Goal: Task Accomplishment & Management: Manage account settings

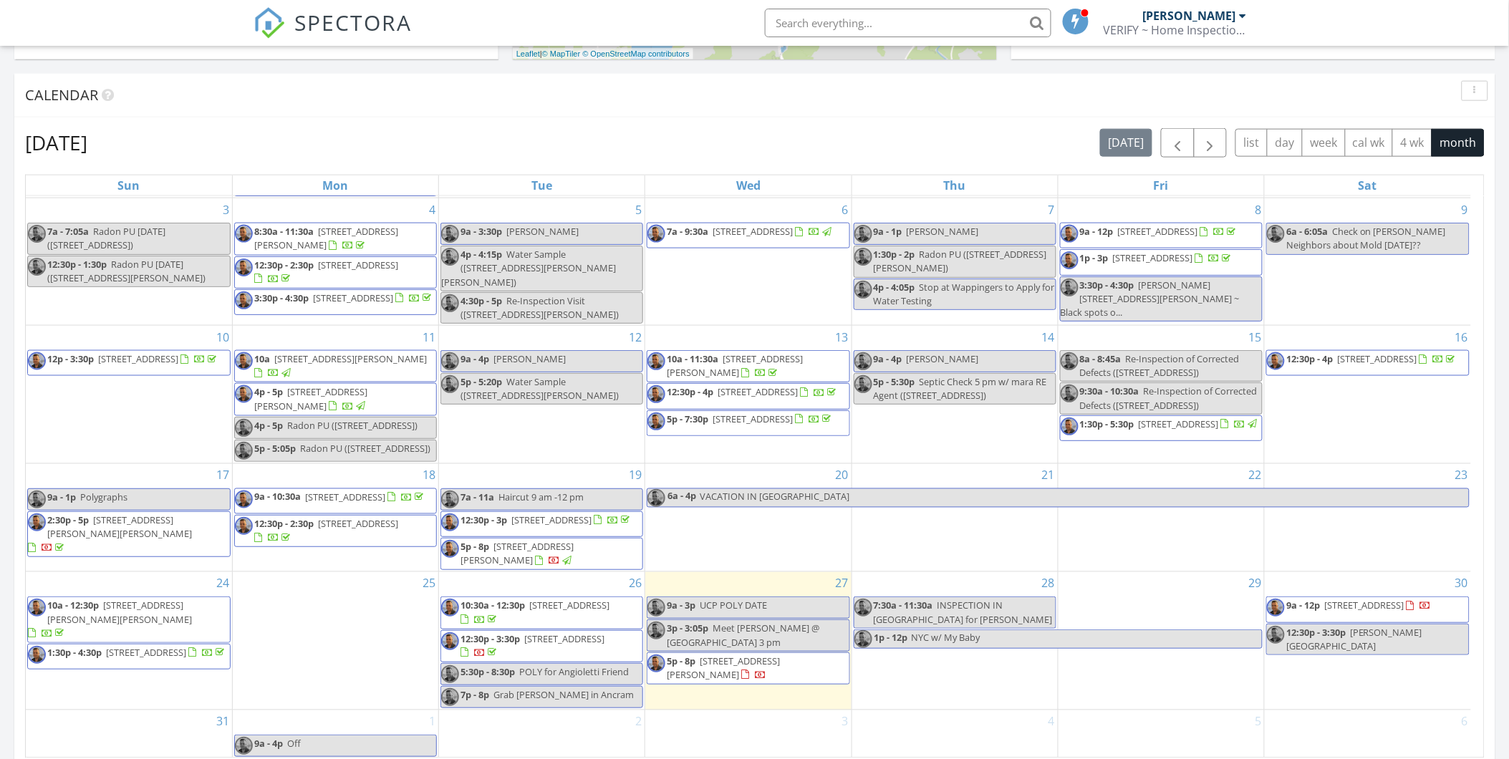
scroll to position [1328, 1534]
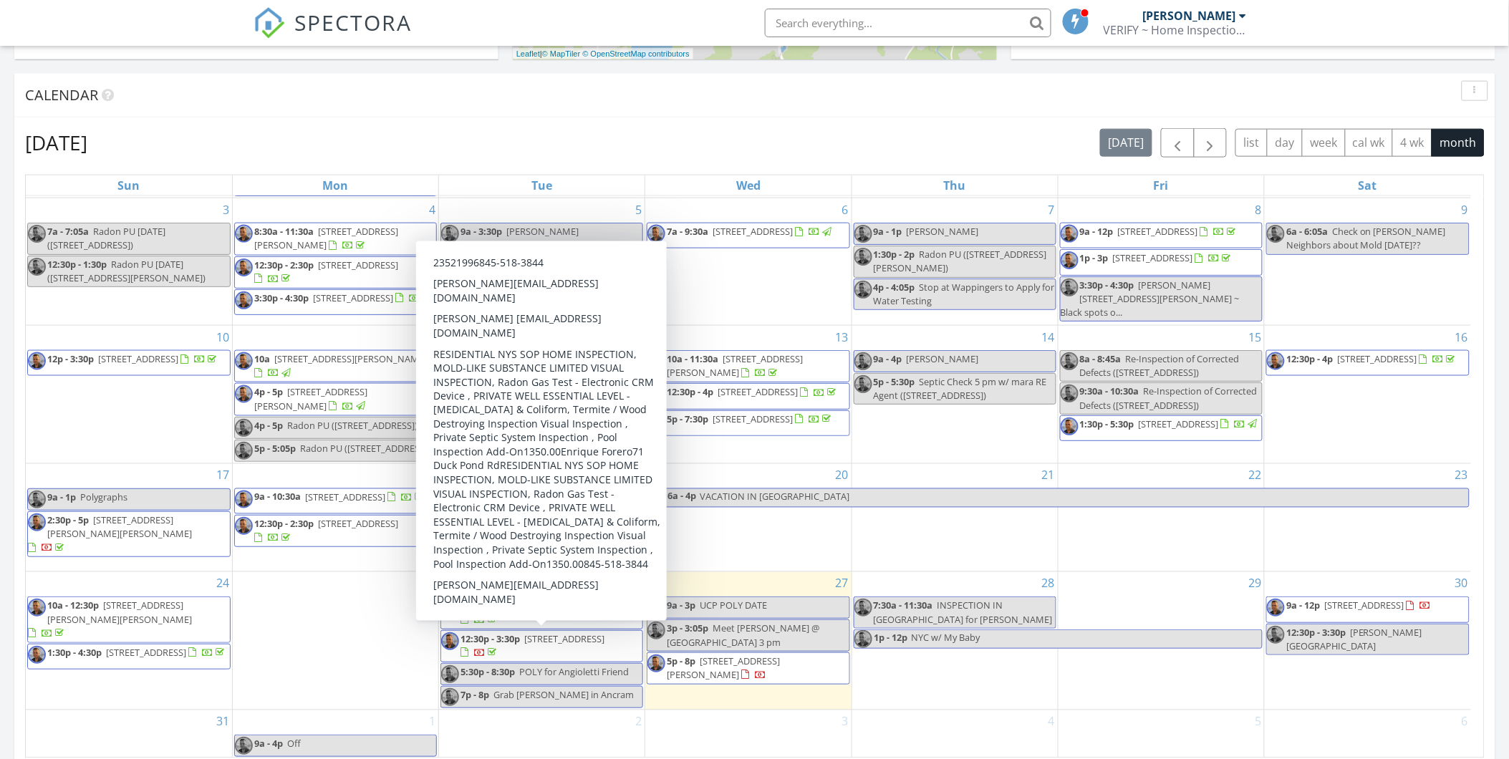
click at [604, 632] on span "71 Duck Pond Rd, Stone Ridge 12484" at bounding box center [564, 638] width 80 height 13
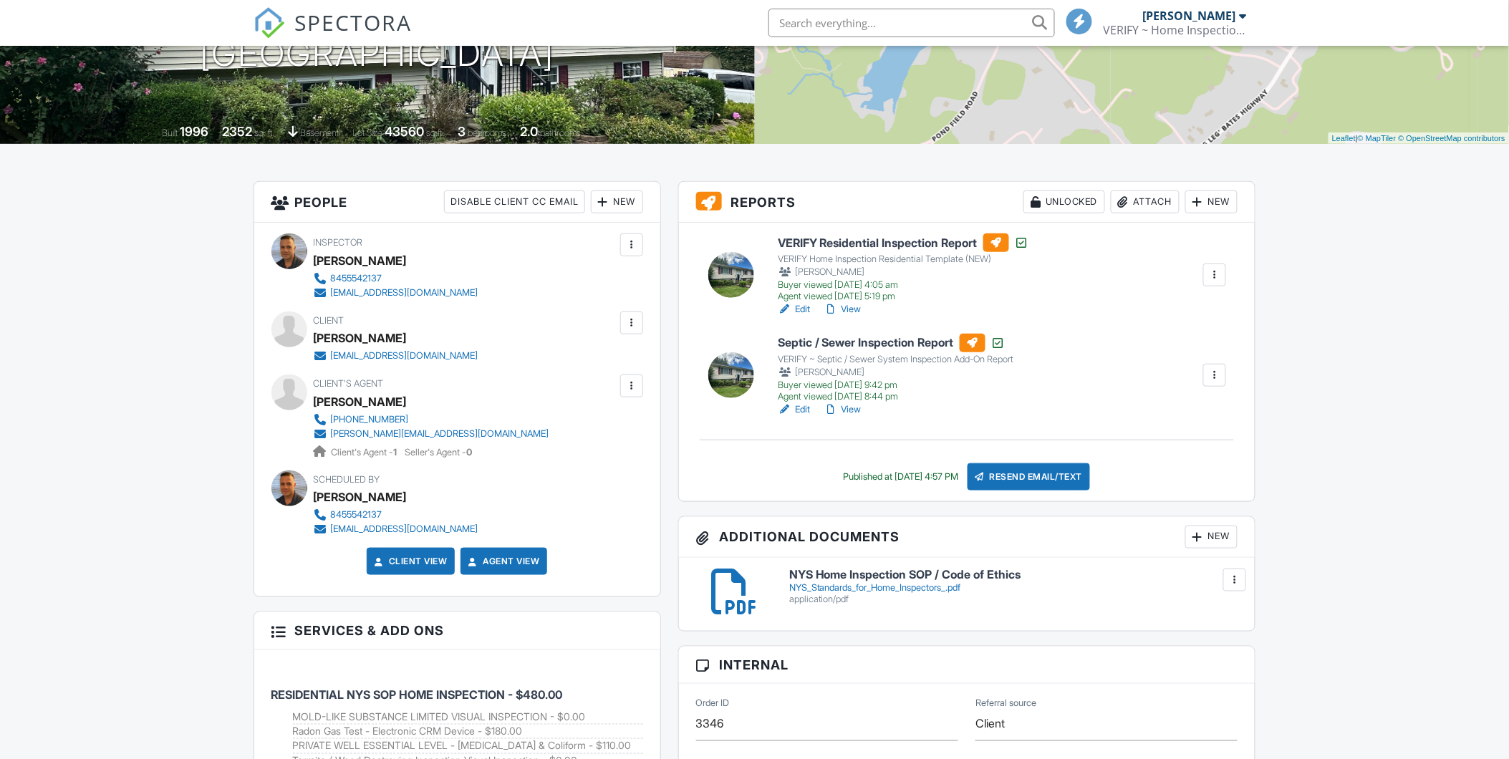
click at [402, 503] on div "[PERSON_NAME]" at bounding box center [402, 496] width 176 height 21
click at [1448, 141] on link "© OpenStreetMap contributors" at bounding box center [1451, 138] width 107 height 9
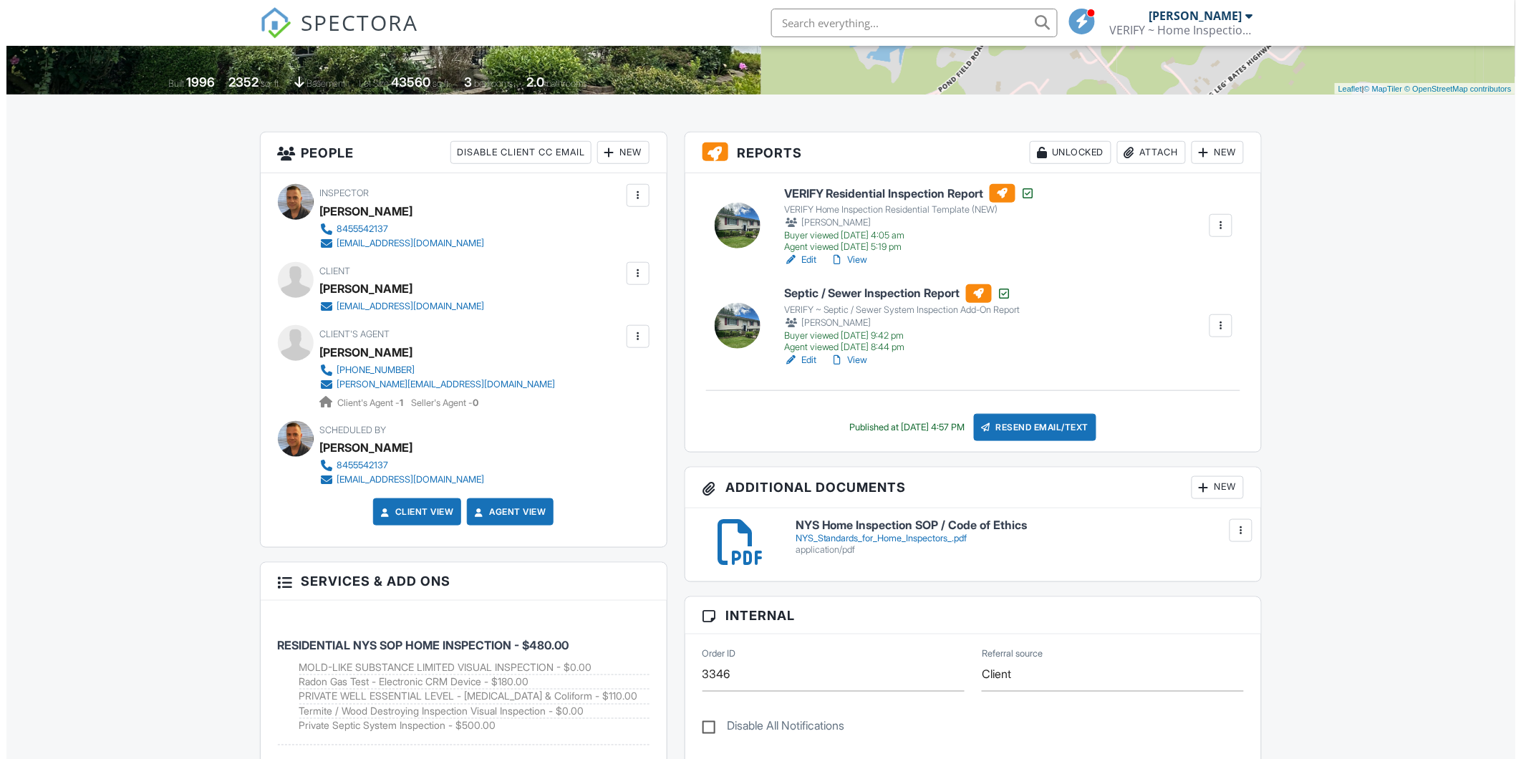
scroll to position [318, 0]
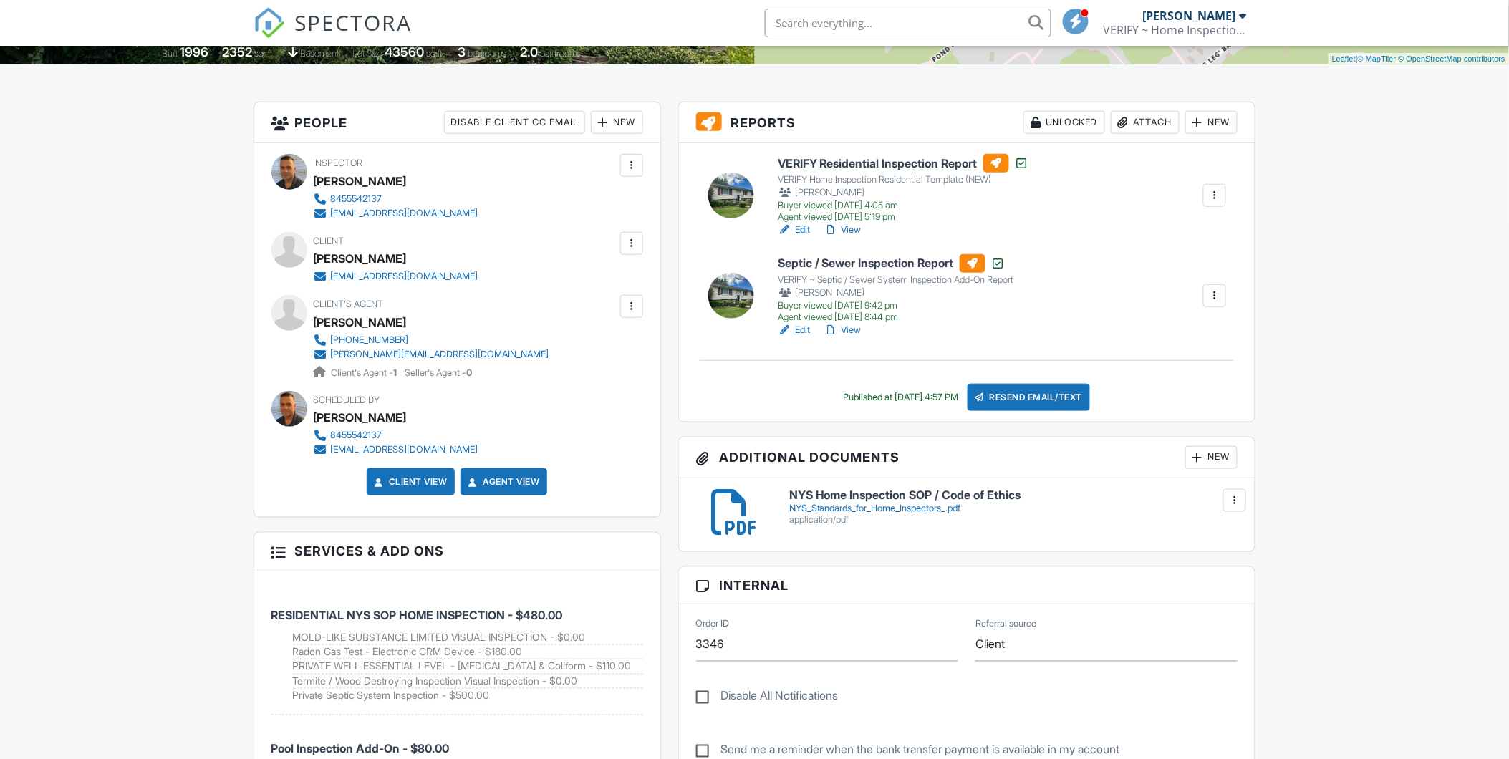
click at [1199, 454] on div at bounding box center [1197, 457] width 14 height 14
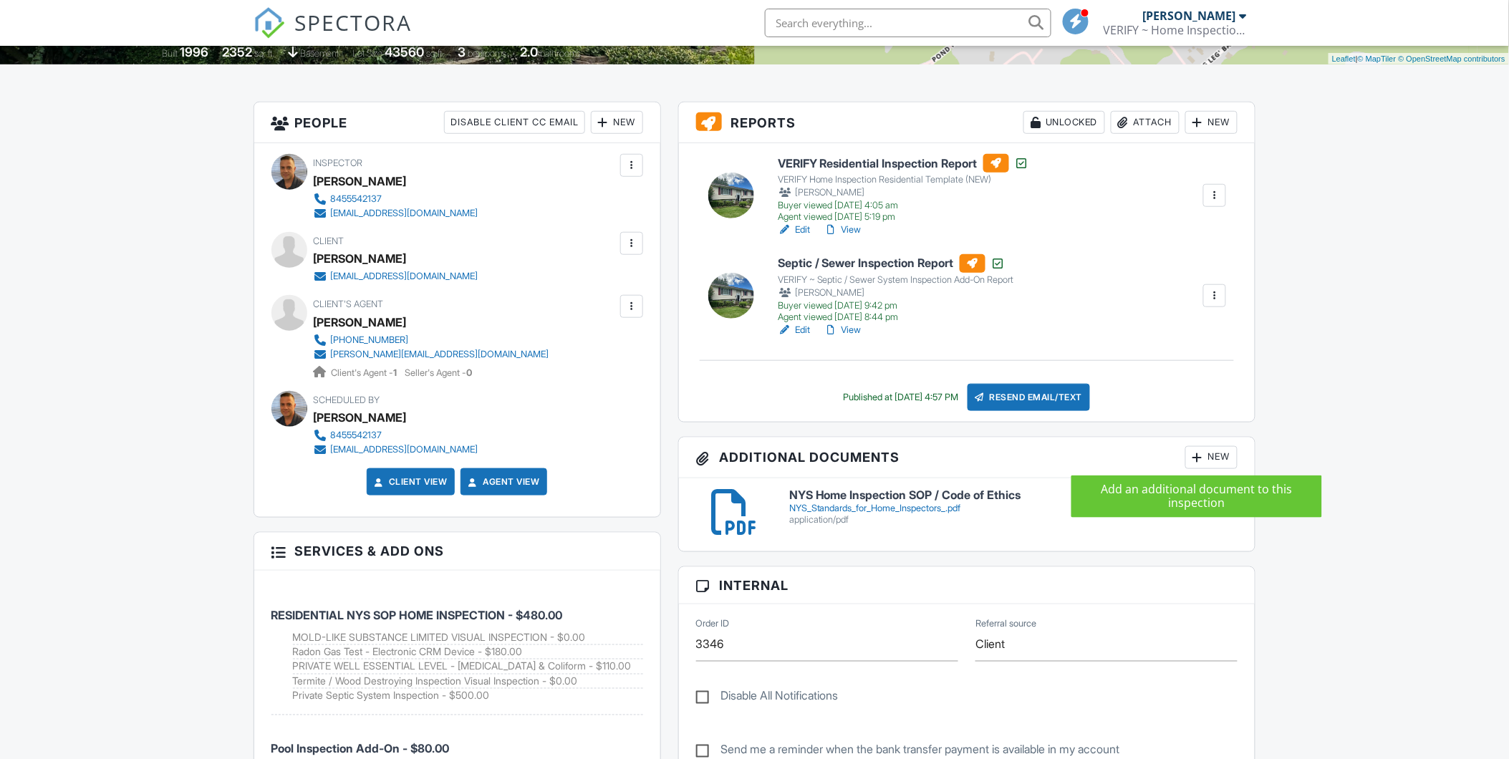
click at [1203, 460] on div at bounding box center [1197, 457] width 14 height 14
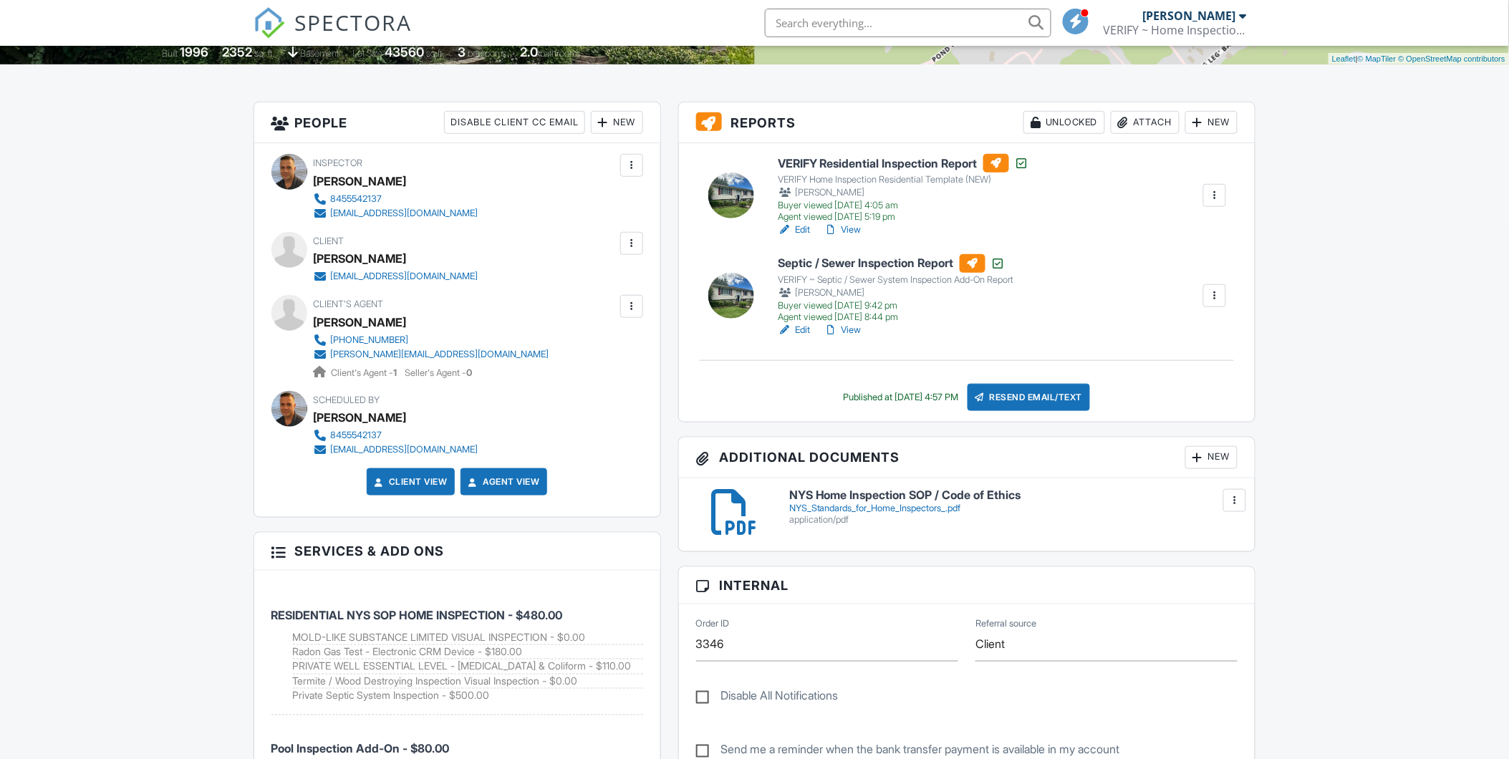
click at [1214, 462] on div "New" at bounding box center [1211, 457] width 52 height 23
click at [1194, 451] on div at bounding box center [1197, 457] width 14 height 14
click at [1215, 462] on div "New" at bounding box center [1211, 457] width 52 height 23
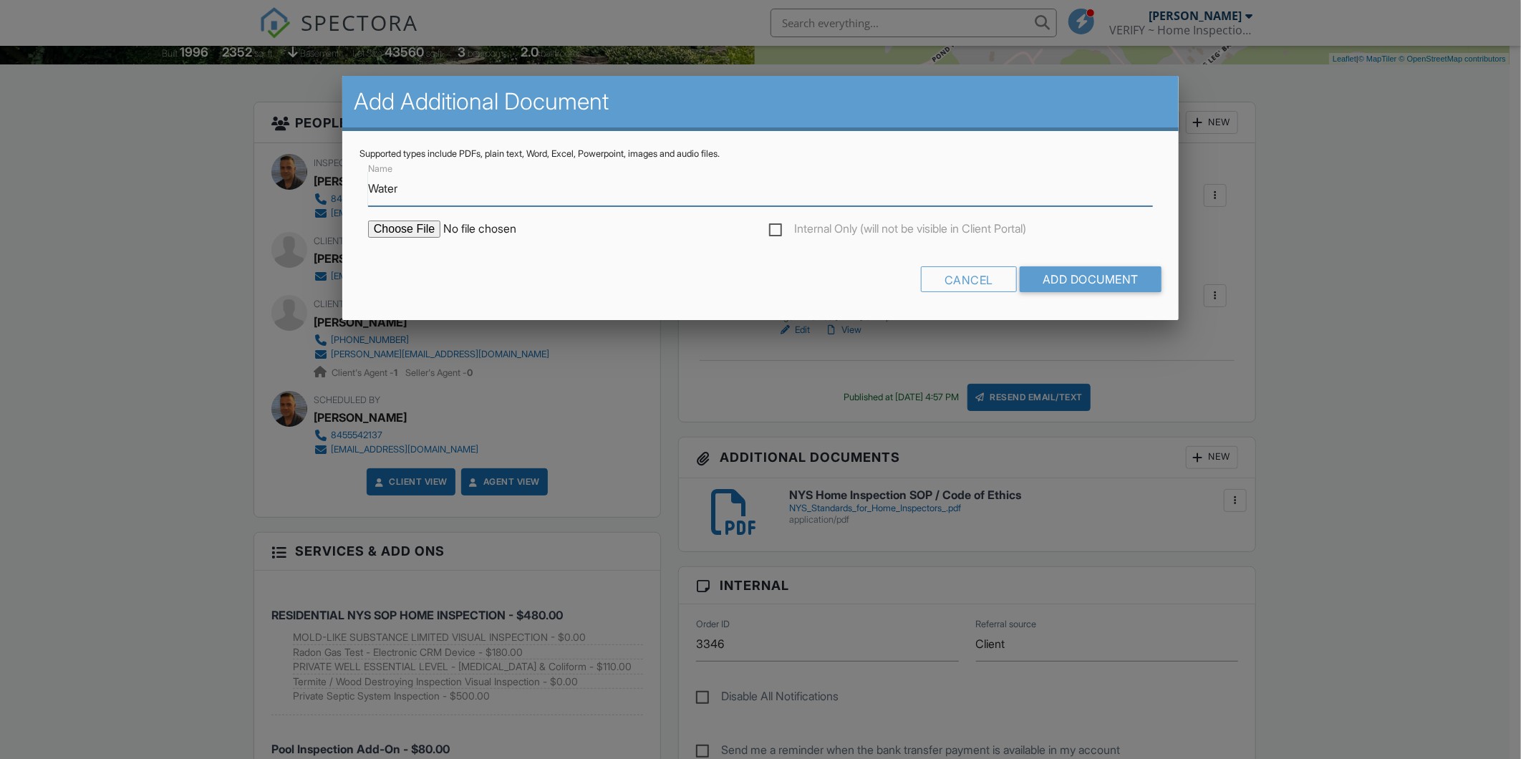
type input "WATER SAMPLE TEST RESULTS - Present Coliform"
click at [420, 223] on input "file" at bounding box center [489, 229] width 243 height 17
type input "C:\fakepath\08-26-25 71 Duck Pond Rd TC.pdf"
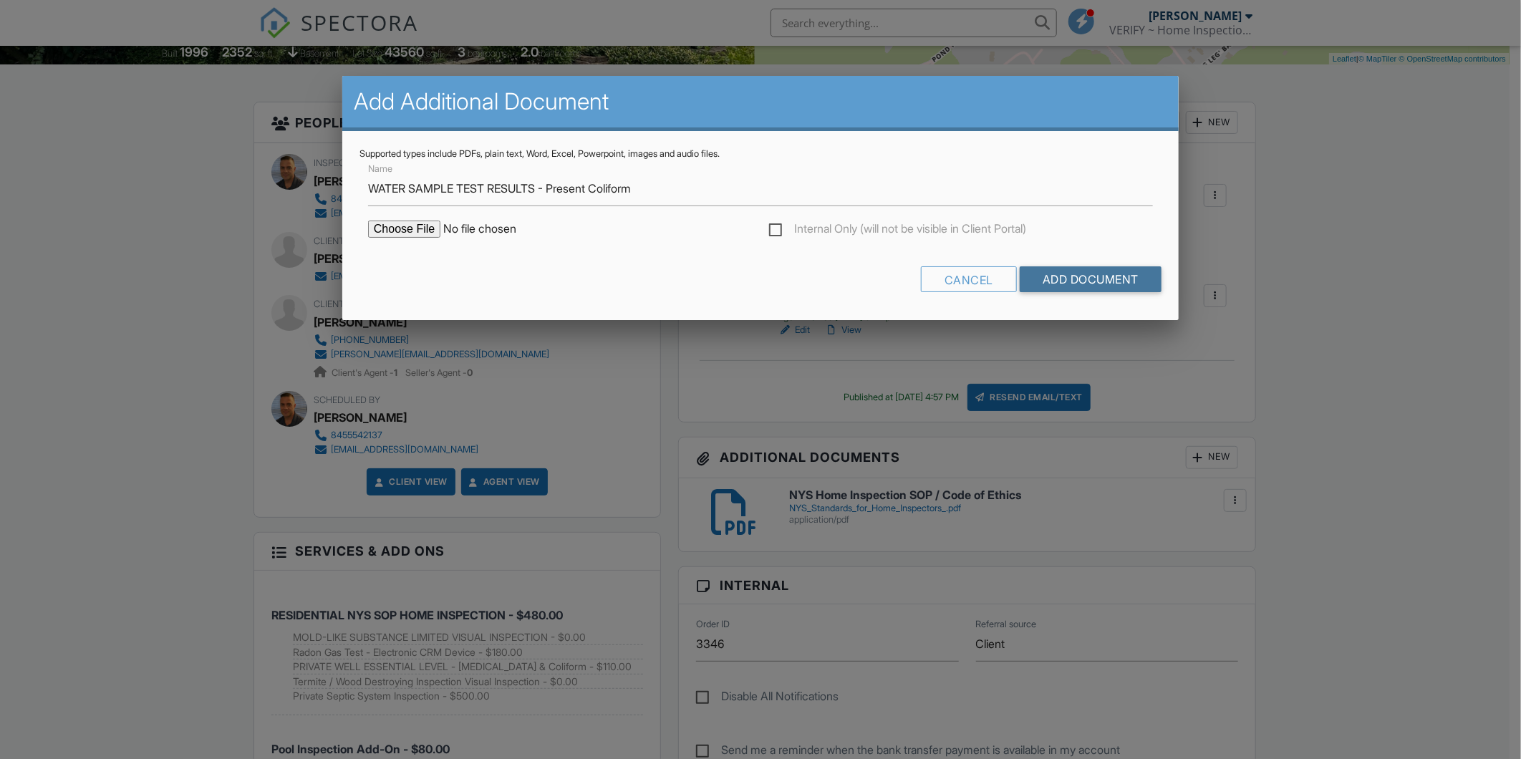
click at [1072, 278] on input "Add Document" at bounding box center [1091, 279] width 142 height 26
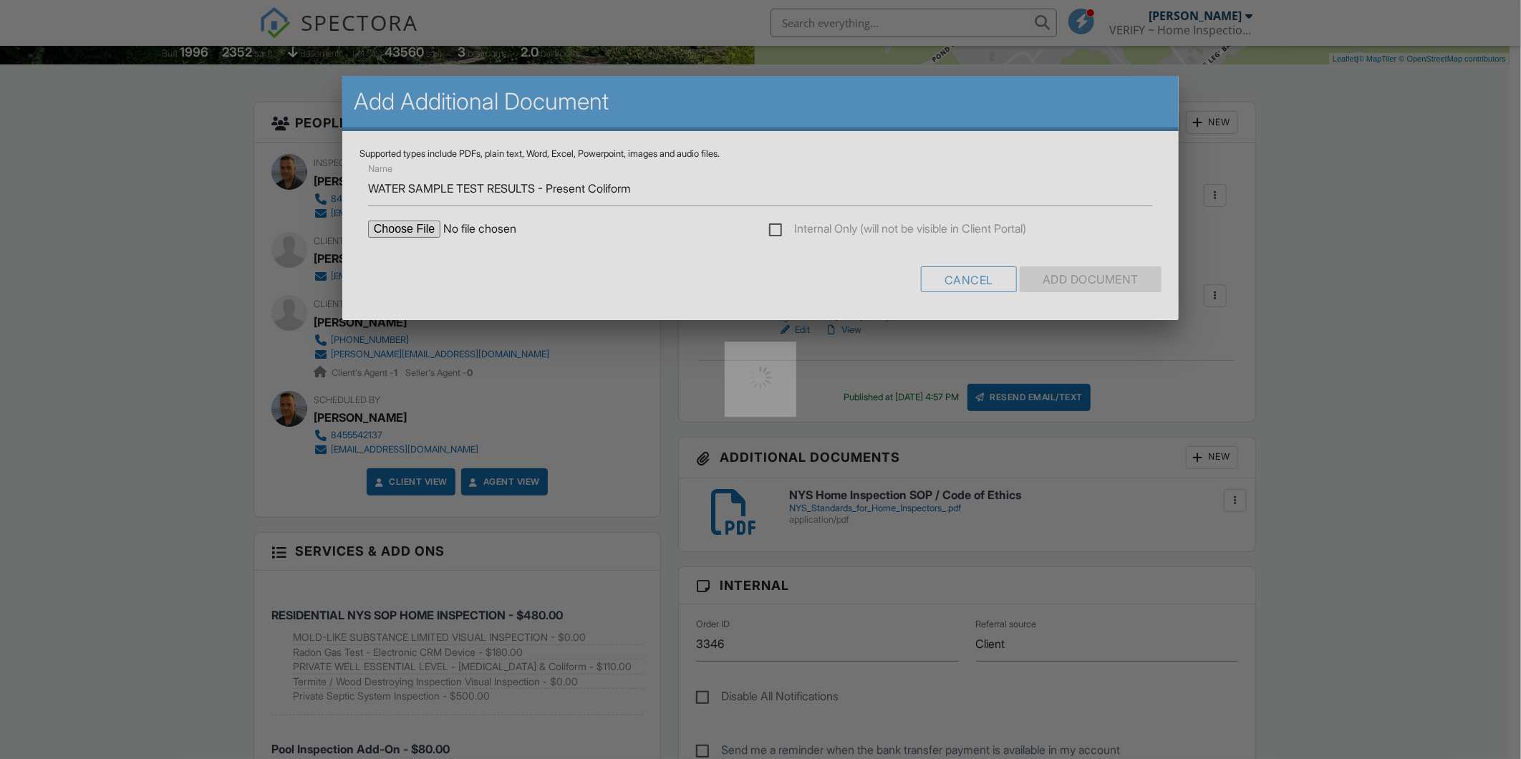
click at [1072, 278] on div at bounding box center [760, 379] width 1521 height 759
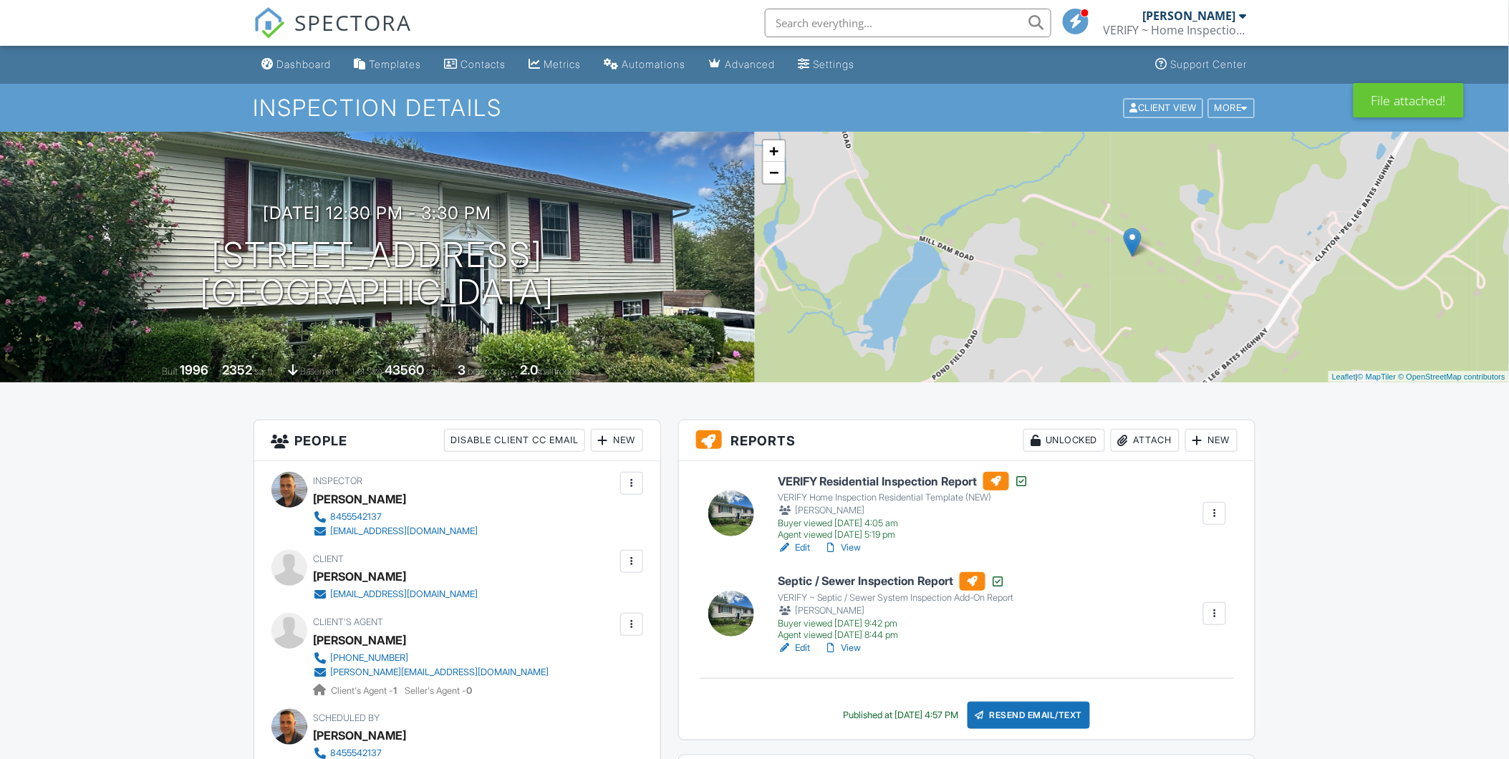
click at [965, 11] on input "text" at bounding box center [908, 23] width 286 height 29
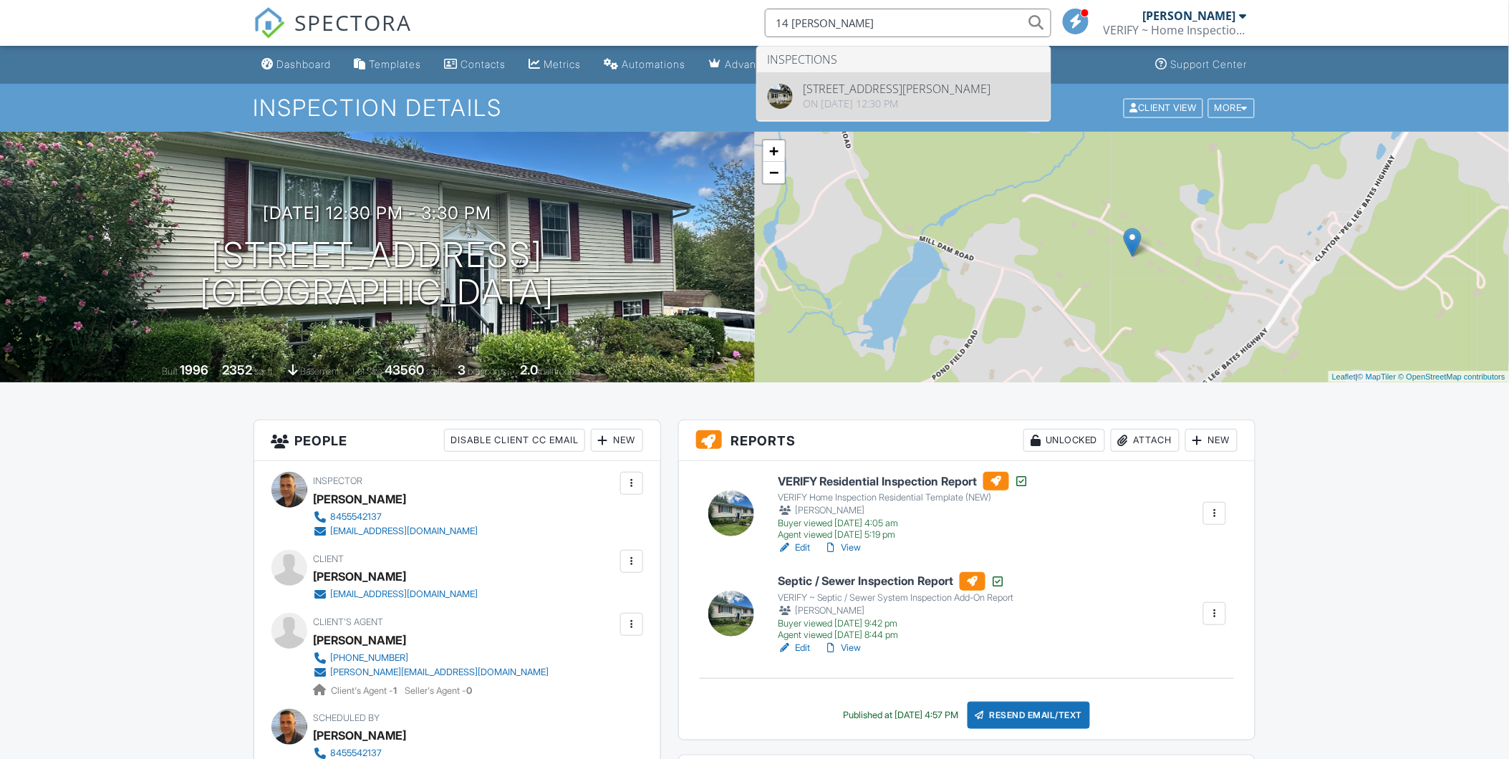
type input "14 Judy"
click at [0, 0] on div at bounding box center [0, 0] width 0 height 0
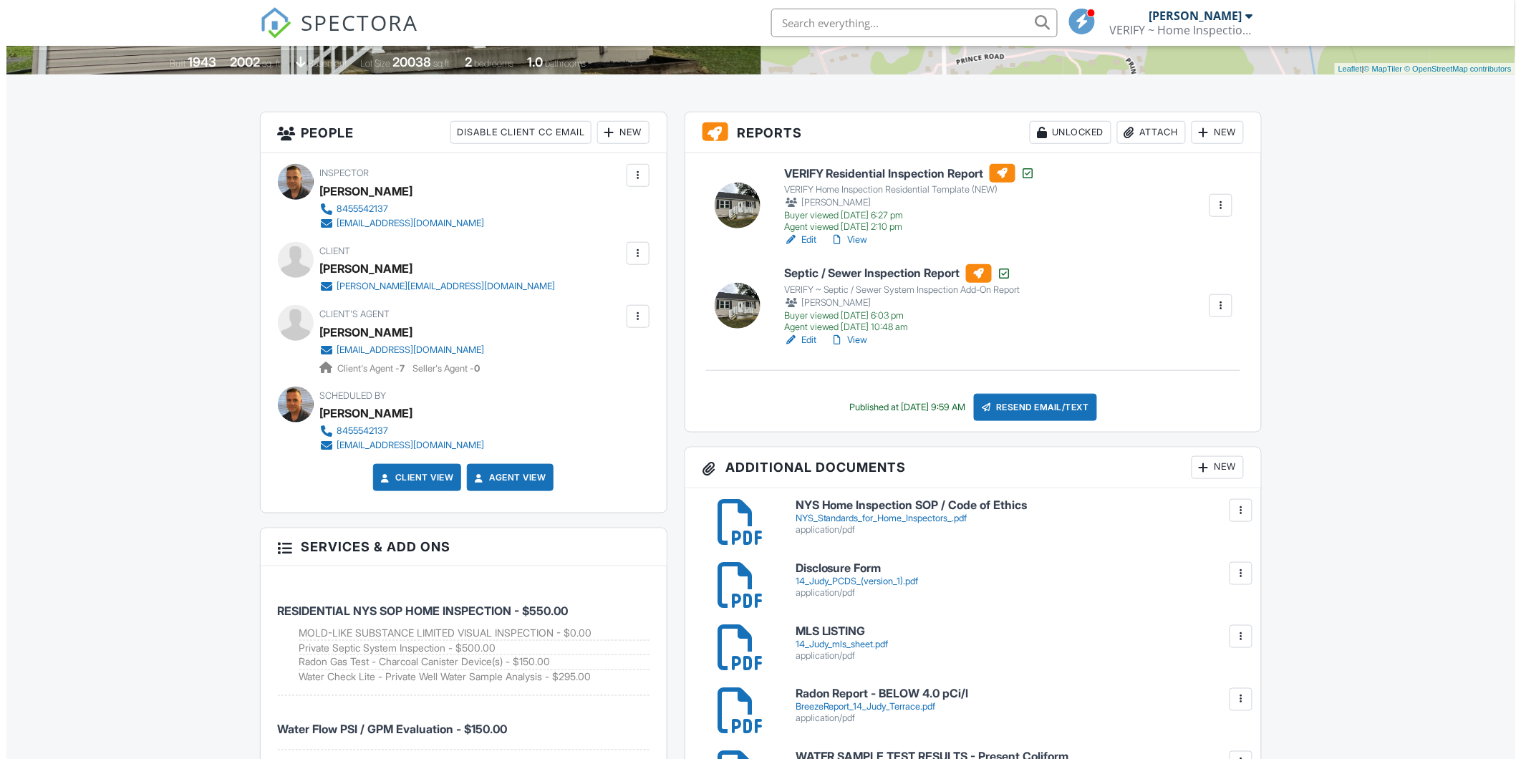
scroll to position [318, 0]
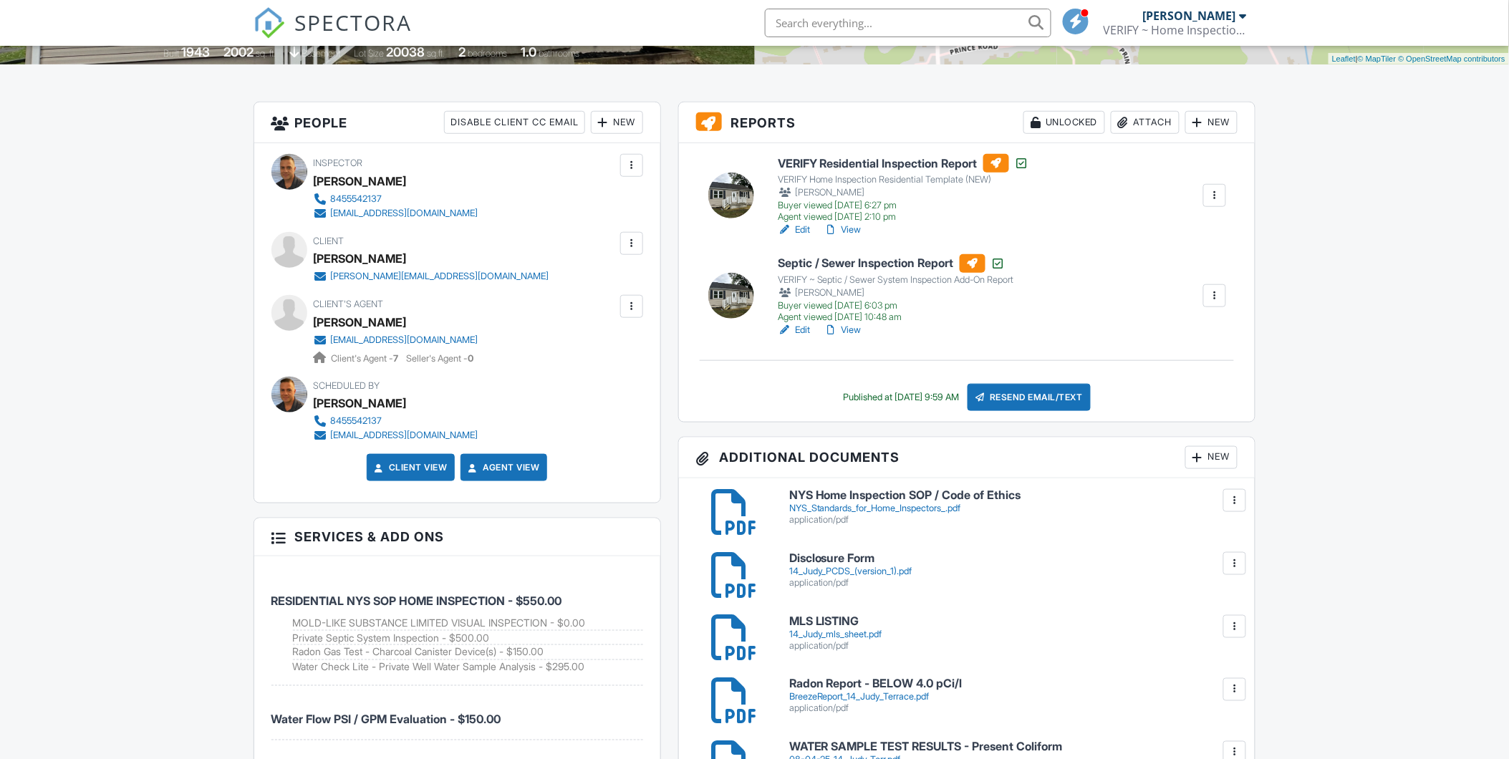
click at [1208, 455] on div "New" at bounding box center [1211, 457] width 52 height 23
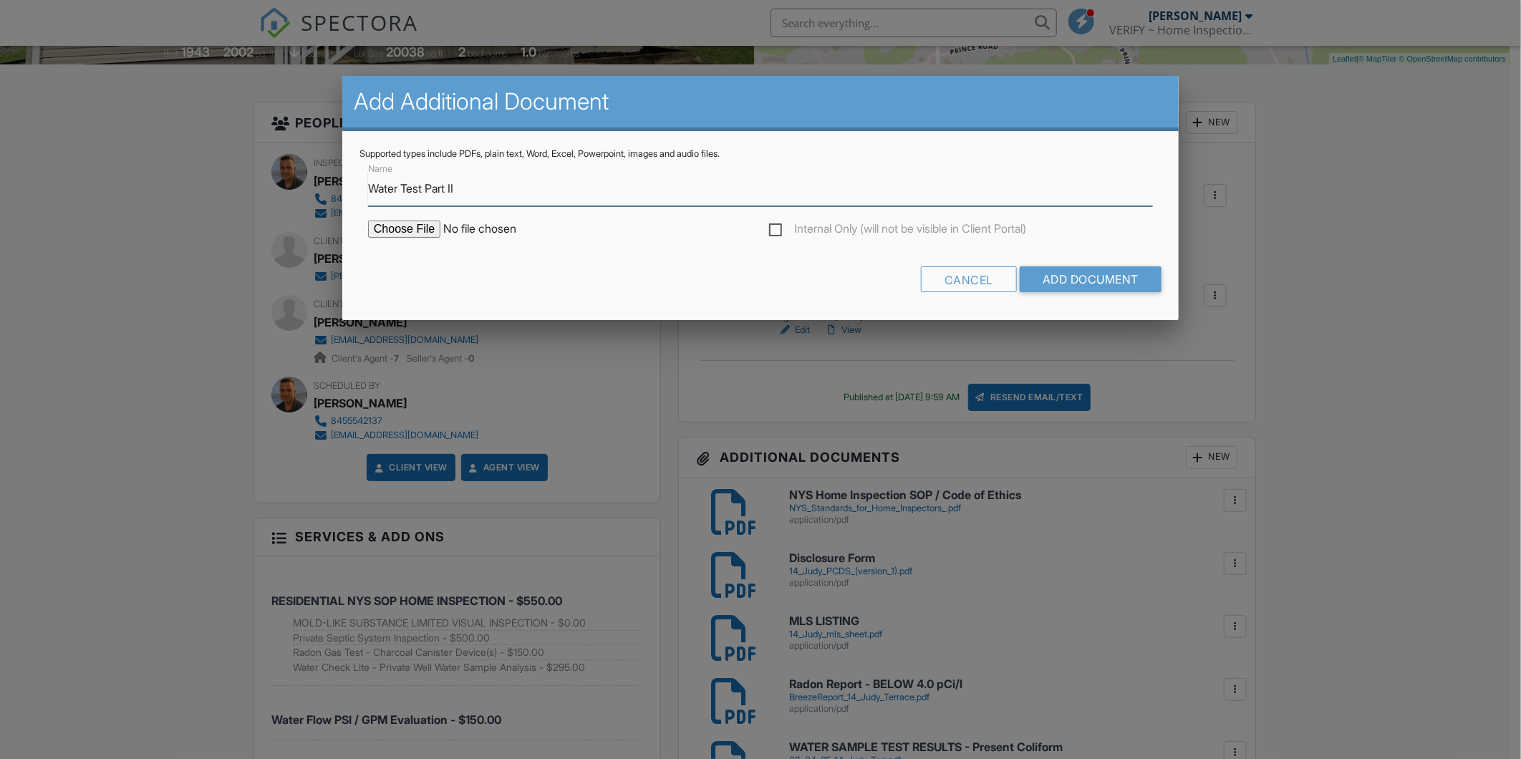
type input "Water Test Part II"
click at [430, 229] on input "file" at bounding box center [489, 229] width 243 height 17
type input "C:\fakepath\08-04-25 Judy Terrace Watercheck Lite.pdf"
click at [1068, 268] on input "Add Document" at bounding box center [1091, 279] width 142 height 26
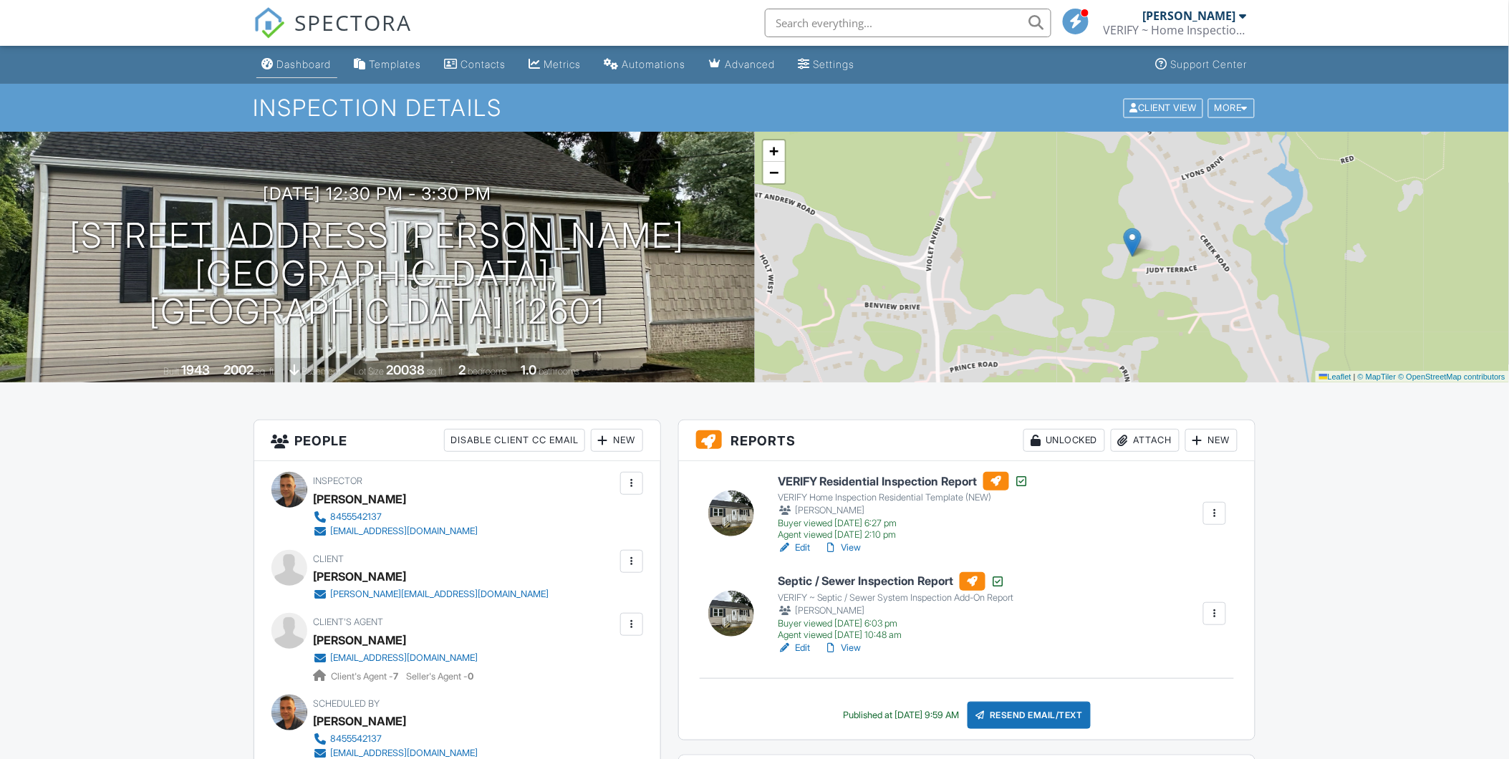
click at [316, 69] on div "Dashboard" at bounding box center [304, 64] width 54 height 12
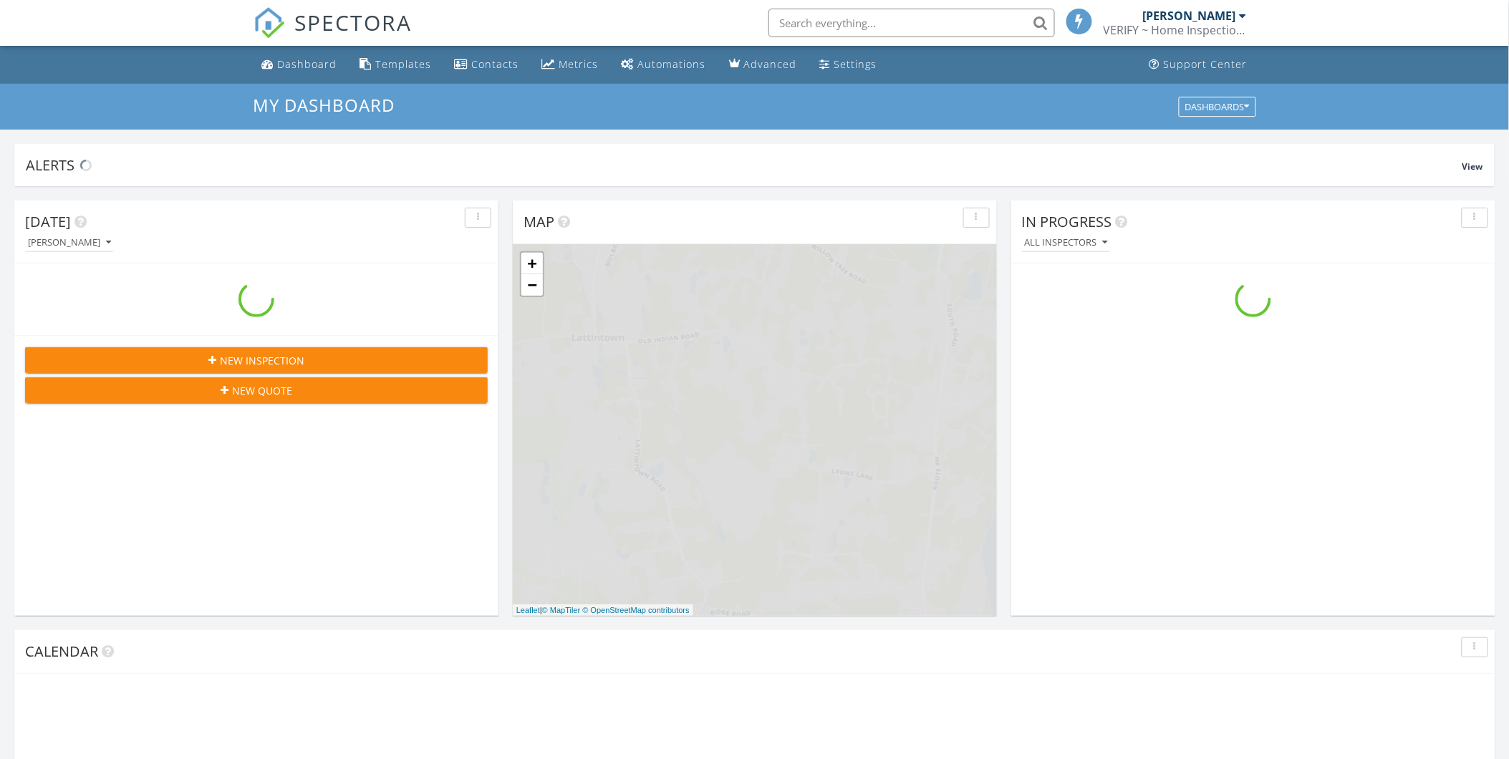
scroll to position [1328, 1534]
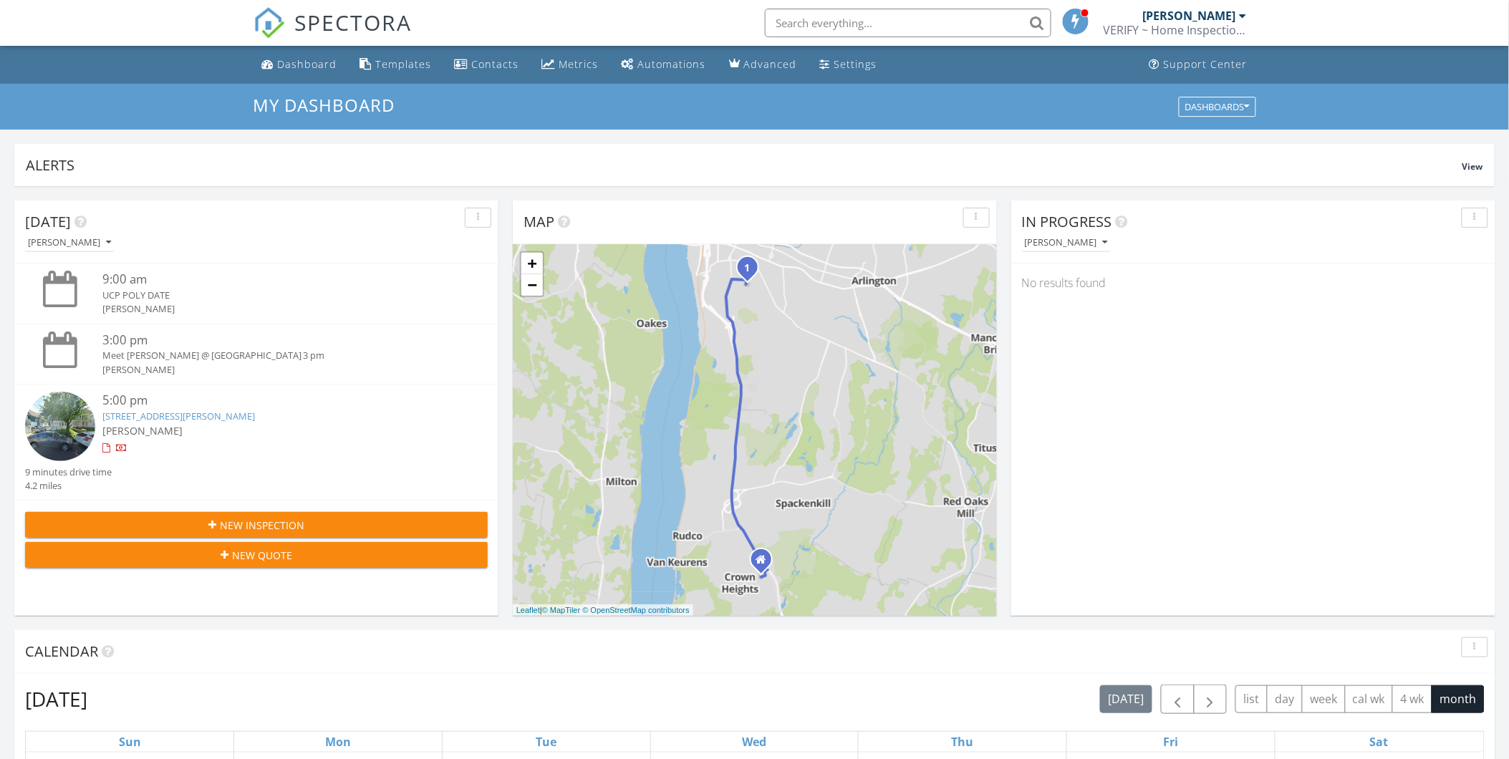
click at [175, 421] on link "77 Carroll St 1, 2, 3, Poughkeepsie, NY 12601" at bounding box center [178, 416] width 153 height 13
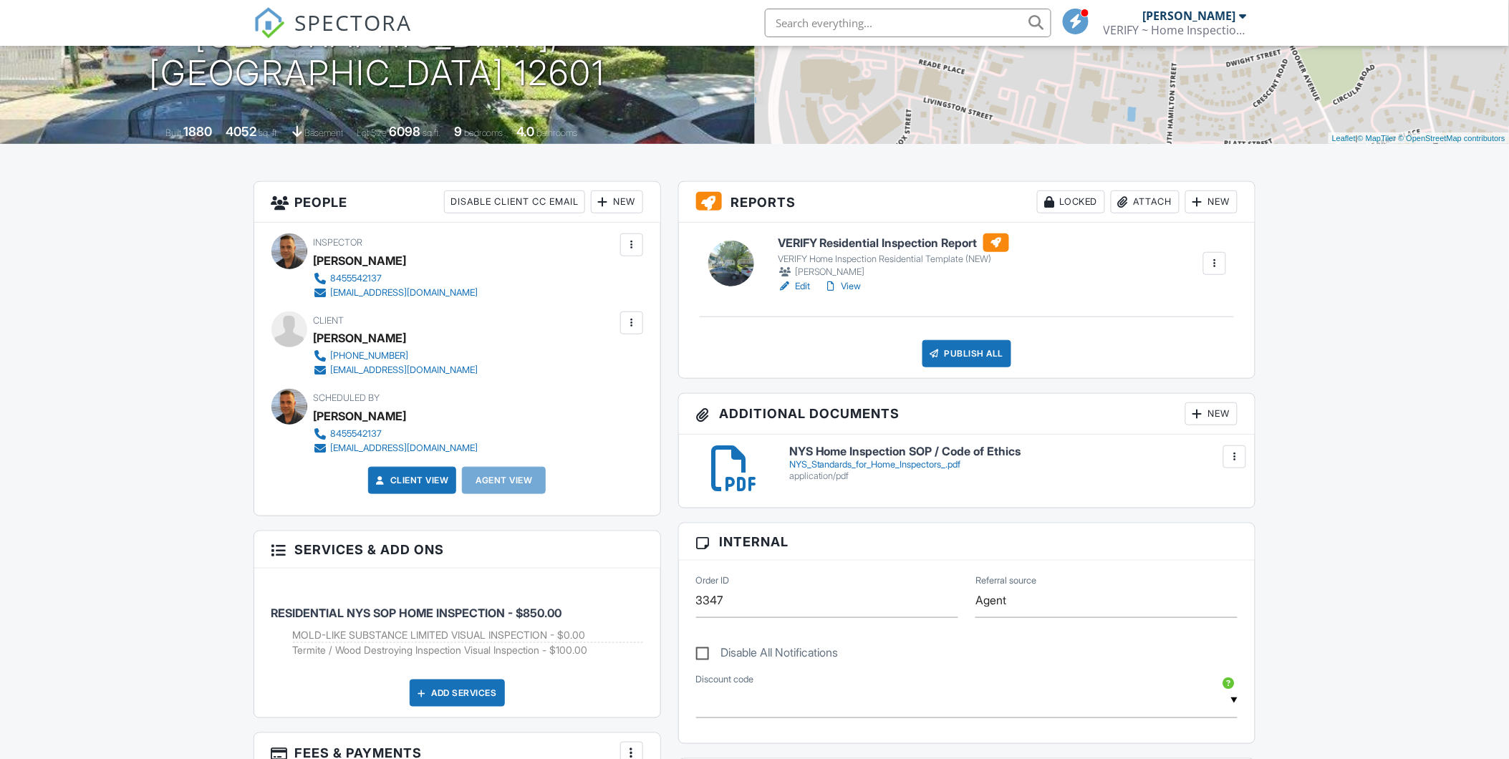
click at [804, 289] on link "Edit" at bounding box center [794, 286] width 32 height 14
